Goal: Information Seeking & Learning: Learn about a topic

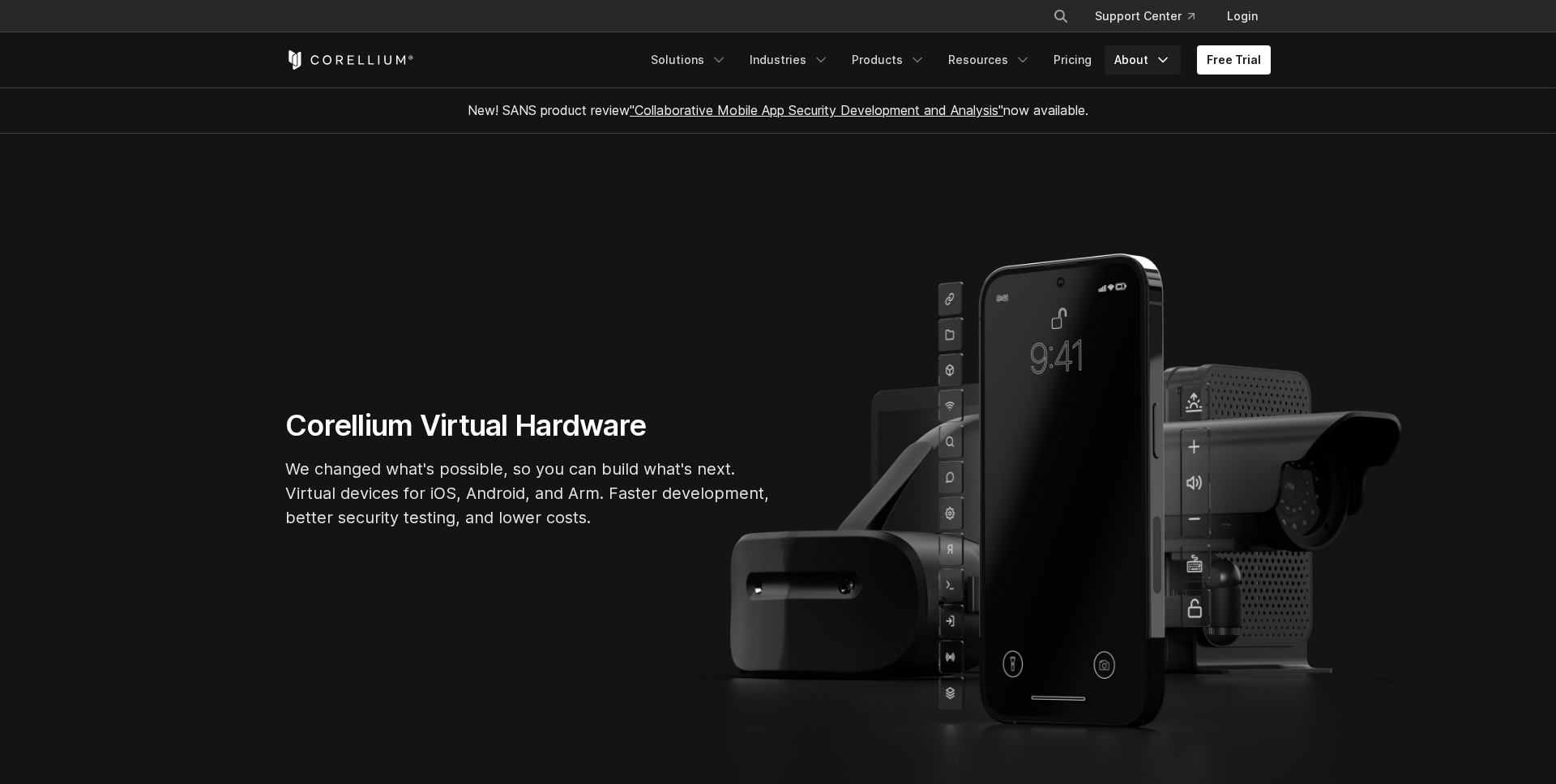
click at [1137, 65] on link "About" at bounding box center [1143, 60] width 77 height 29
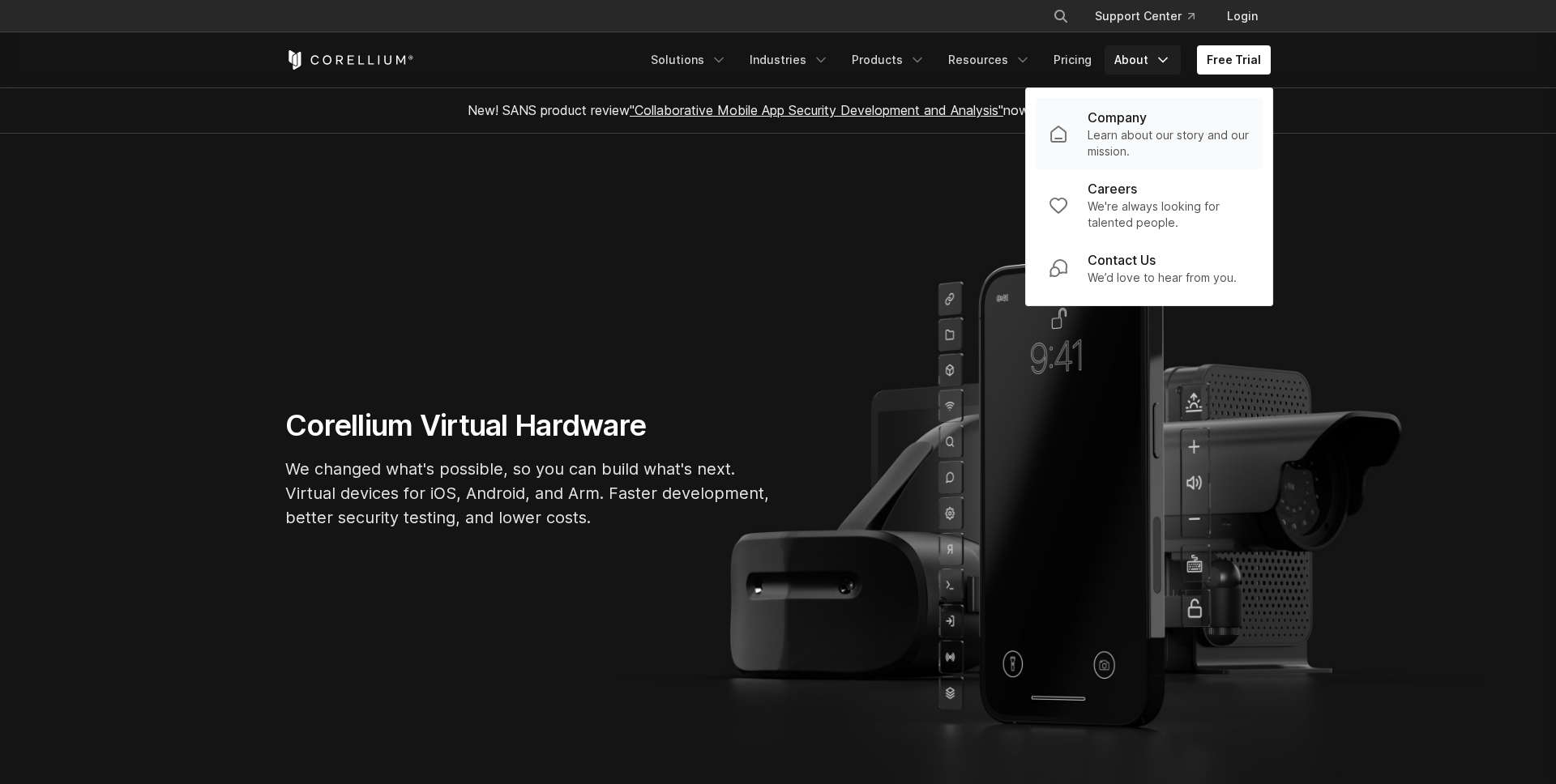
click at [1145, 134] on p "Learn about our story and our mission." at bounding box center [1168, 144] width 162 height 32
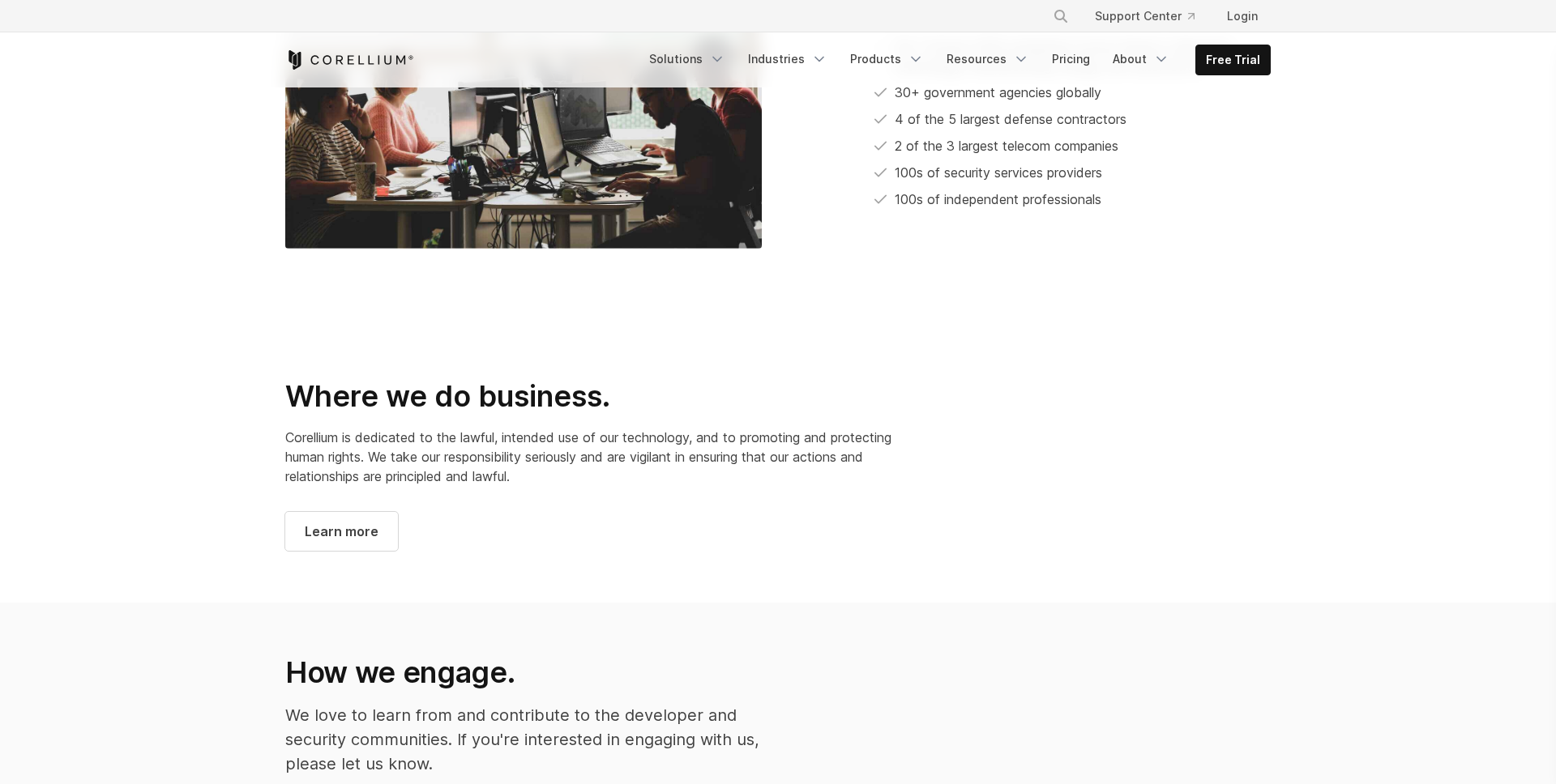
scroll to position [689, 0]
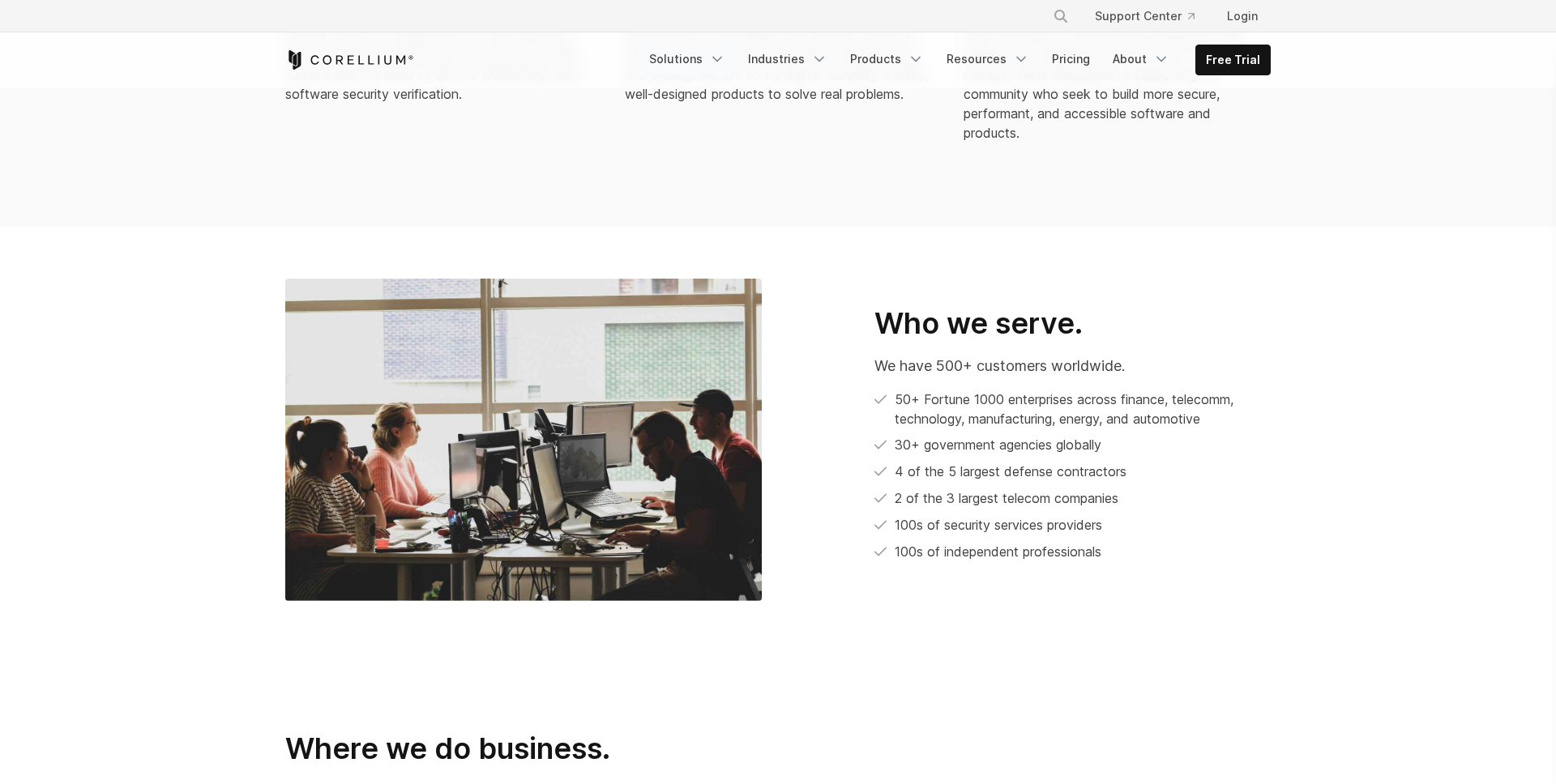
click at [701, 61] on link "Solutions" at bounding box center [687, 59] width 95 height 29
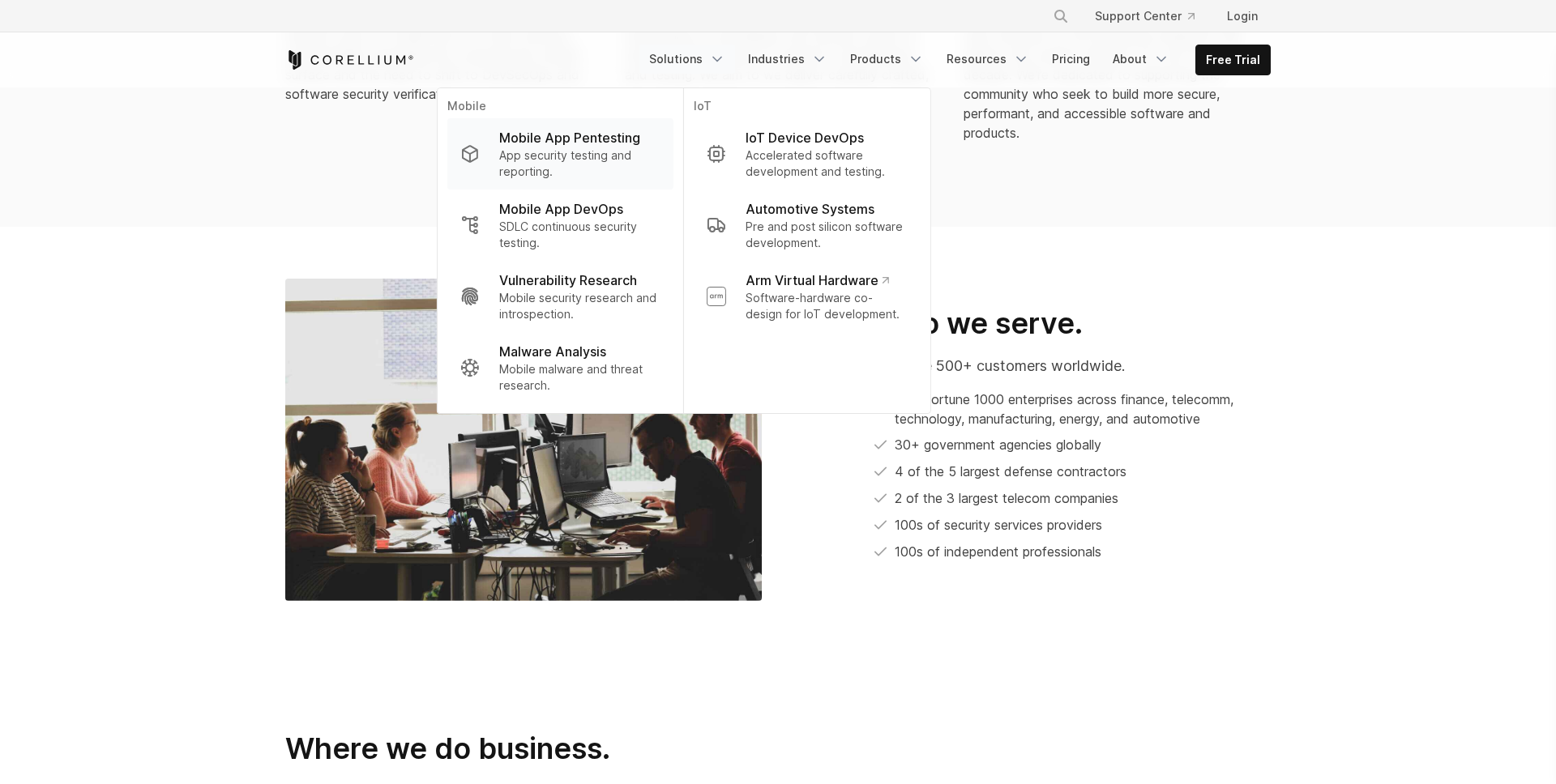
click at [640, 140] on p "Mobile App Pentesting" at bounding box center [570, 137] width 141 height 20
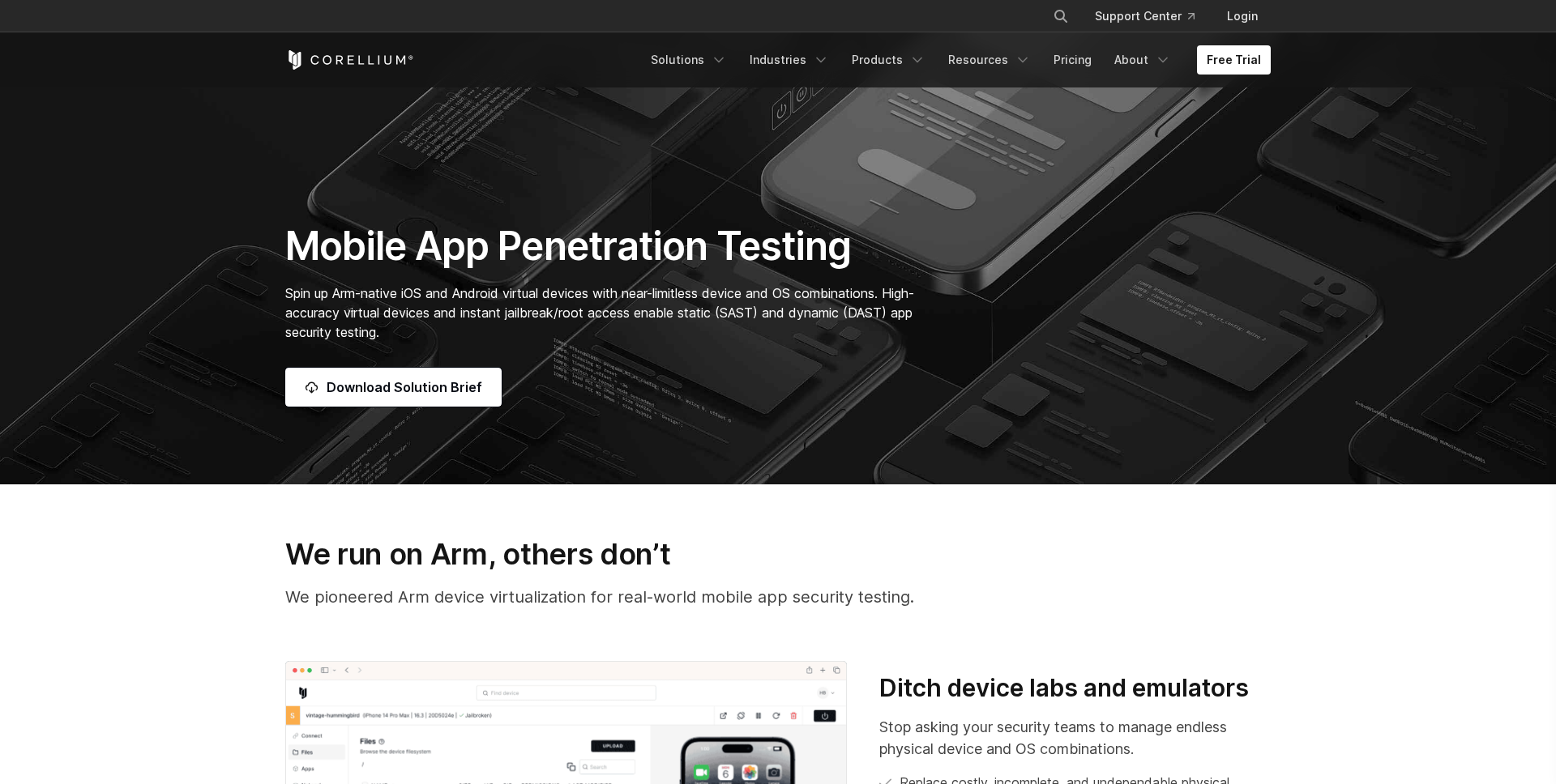
scroll to position [99, 0]
